Goal: Transaction & Acquisition: Purchase product/service

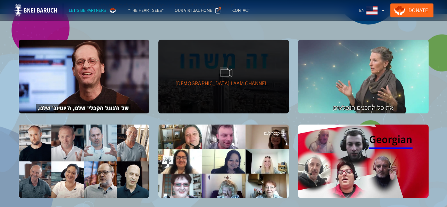
scroll to position [542, 0]
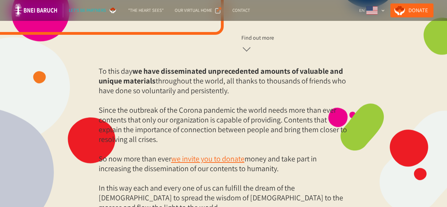
scroll to position [287, 0]
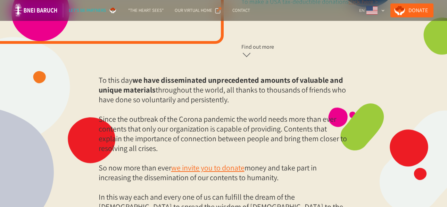
click at [167, 59] on section "To this day we have disseminated unprecedented amounts of valuable and unique m…" at bounding box center [223, 148] width 447 height 207
click at [251, 130] on p "To this day we have disseminated unprecedented amounts of valuable and unique m…" at bounding box center [224, 162] width 250 height 175
click at [279, 138] on p "To this day we have disseminated unprecedented amounts of valuable and unique m…" at bounding box center [224, 162] width 250 height 175
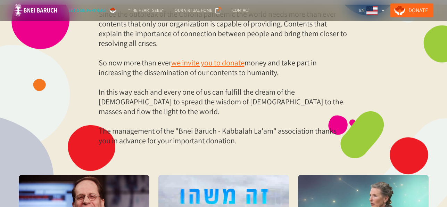
scroll to position [412, 0]
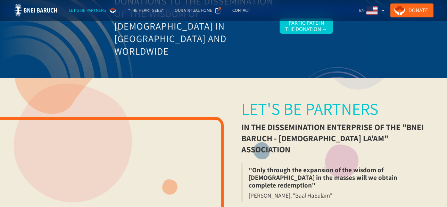
scroll to position [36, 0]
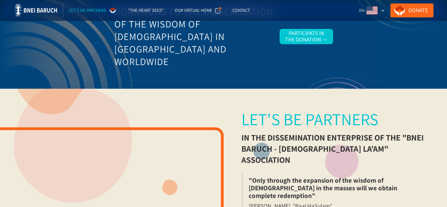
click at [238, 106] on div "Let's be partners in the dissemination enterprise of the "Bnei Baruch - Kabbala…" at bounding box center [223, 192] width 447 height 207
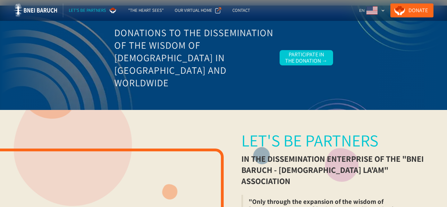
scroll to position [0, 0]
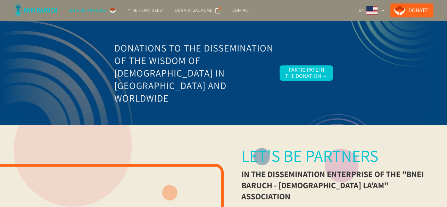
click at [39, 11] on img at bounding box center [36, 10] width 44 height 14
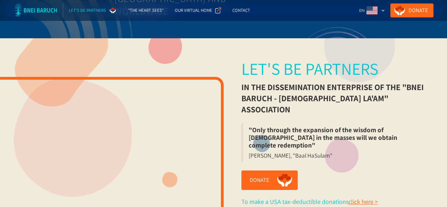
scroll to position [104, 0]
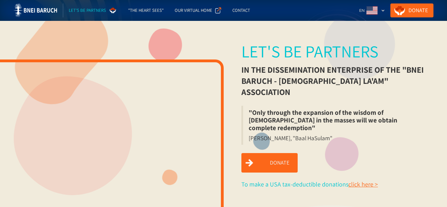
click at [275, 153] on link "Donate" at bounding box center [270, 162] width 56 height 19
click at [218, 12] on img at bounding box center [218, 10] width 6 height 6
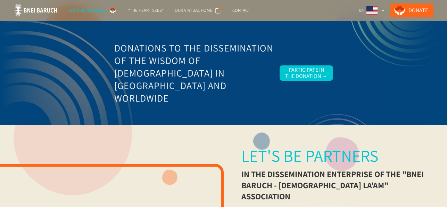
scroll to position [104, 0]
